Goal: Transaction & Acquisition: Purchase product/service

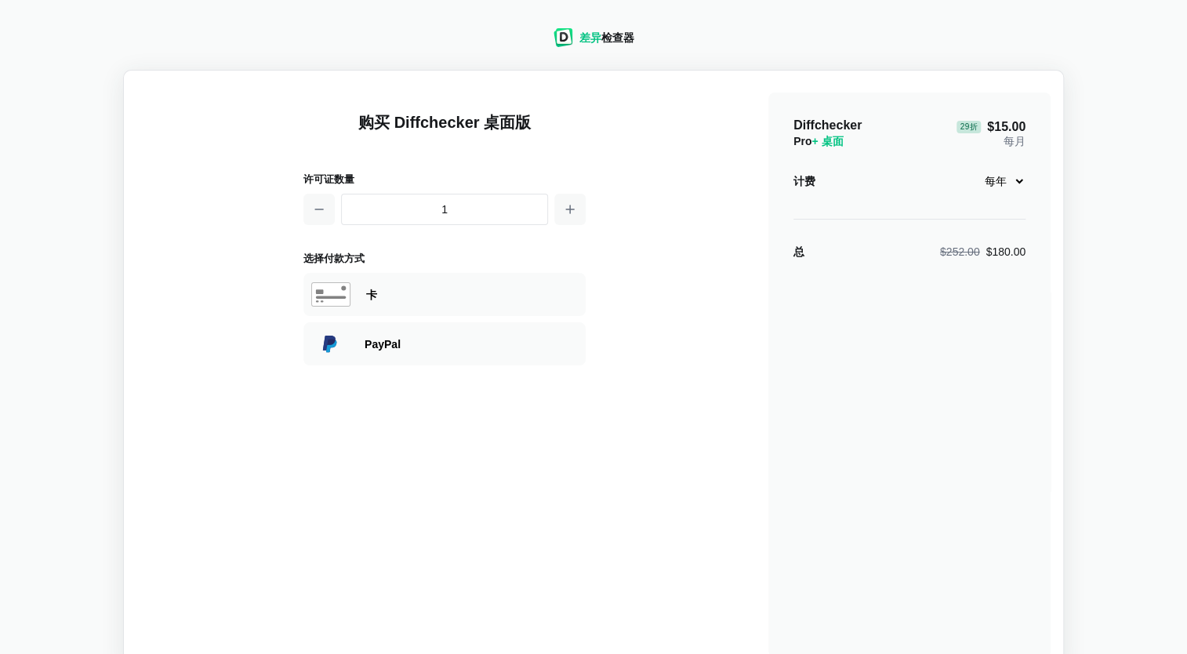
click at [1014, 184] on select "每月 每年" at bounding box center [1000, 181] width 50 height 27
drag, startPoint x: 1009, startPoint y: 179, endPoint x: 1002, endPoint y: 187, distance: 10.5
click at [1009, 179] on select "每月 每年" at bounding box center [1000, 181] width 50 height 27
click at [844, 300] on div "Diffchecker Pro + 桌面 29折 $15.00 每月 计费 每月 每年 总 $252.00 $180.00" at bounding box center [909, 375] width 282 height 564
click at [354, 489] on div "购买 Diffchecker 桌面版 许可证数量 1 选择付款方式 Visa、 万事达卡 、 银联 、 美国运通 、 JCB 探索 大莱斯俱乐部 大 师 El…" at bounding box center [444, 375] width 282 height 564
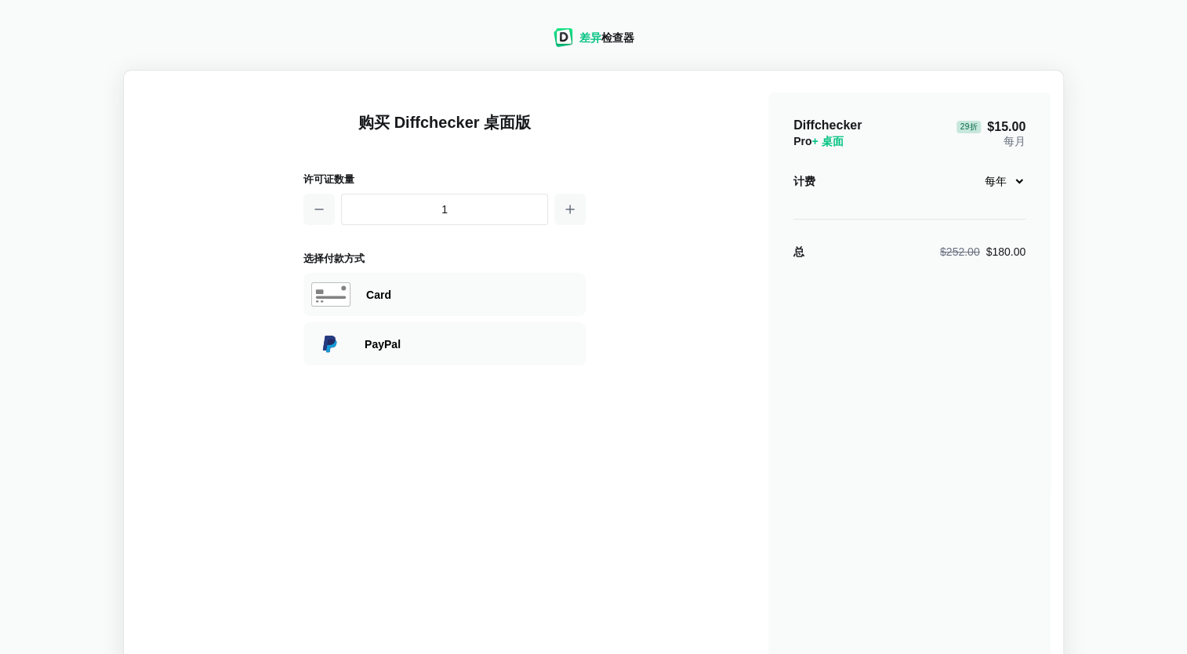
click at [210, 288] on div "购买 Diffchecker 桌面版 许可证数量 1 选择付款方式 Visa、 万事达卡 、 银联 、 美国运通 、 JCB 探索 大莱斯俱乐部 大 师 El…" at bounding box center [593, 370] width 914 height 574
click at [187, 249] on div "购买 Diffchecker 桌面版 许可证数量 1 选择付款方式 Visa、 万事达卡 、 银联 、 美国运通 、 JCB 探索 大莱斯俱乐部 大 师 El…" at bounding box center [593, 370] width 914 height 574
